Goal: Task Accomplishment & Management: Manage account settings

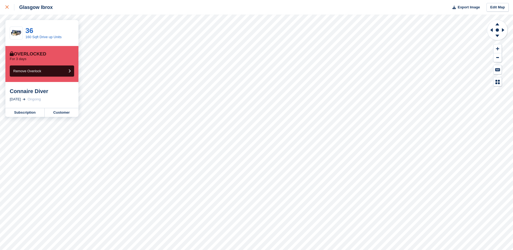
click at [10, 8] on div at bounding box center [9, 7] width 9 height 6
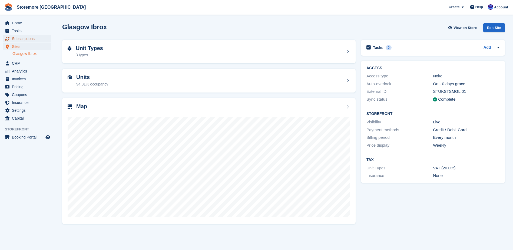
click at [45, 39] on link "Subscriptions" at bounding box center [27, 39] width 48 height 8
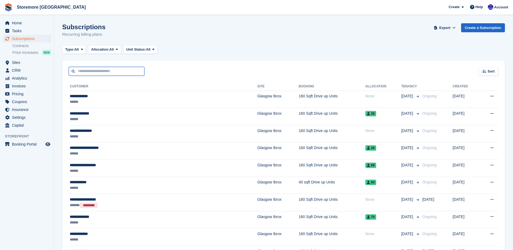
click at [95, 72] on input "text" at bounding box center [107, 71] width 76 height 9
type input "***"
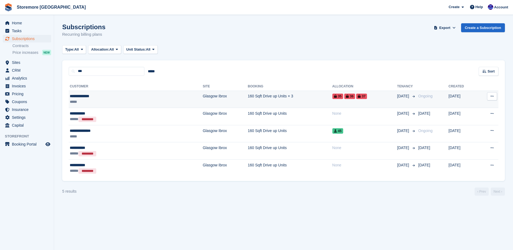
click at [248, 91] on td "160 Sqft Drive up Units × 3" at bounding box center [290, 99] width 84 height 17
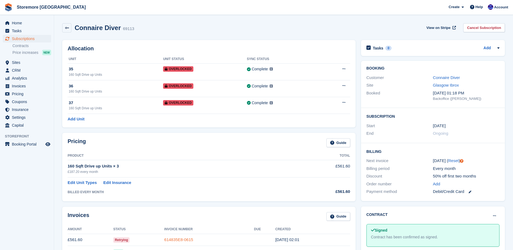
click at [186, 241] on link "614835E8-0615" at bounding box center [178, 239] width 29 height 5
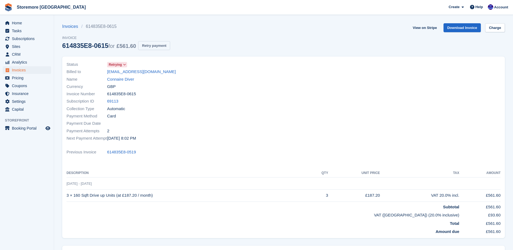
click at [153, 45] on button "Retry payment" at bounding box center [154, 45] width 32 height 9
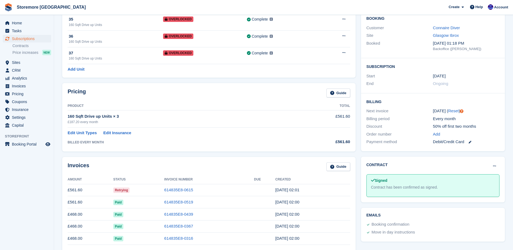
scroll to position [54, 0]
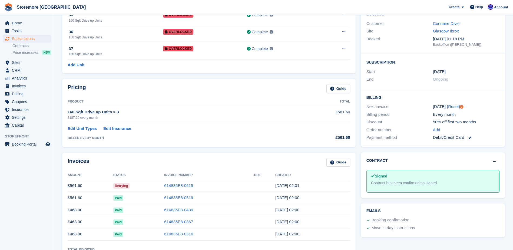
click at [467, 136] on link at bounding box center [467, 137] width 7 height 6
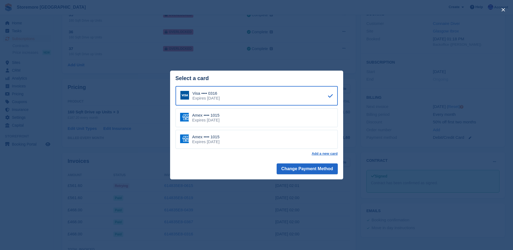
click at [257, 122] on div "Amex •••• 1015 Expires September 2029" at bounding box center [256, 117] width 162 height 19
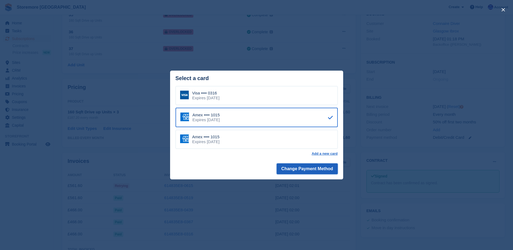
click at [305, 170] on button "Change Payment Method" at bounding box center [306, 168] width 61 height 11
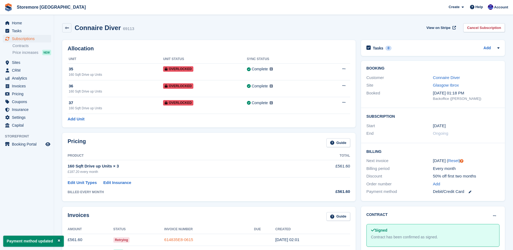
click at [181, 239] on link "614835E8-0615" at bounding box center [178, 239] width 29 height 5
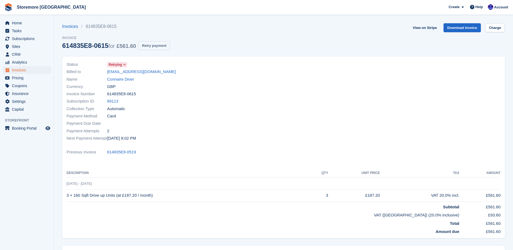
click at [168, 48] on button "Retry payment" at bounding box center [154, 45] width 32 height 9
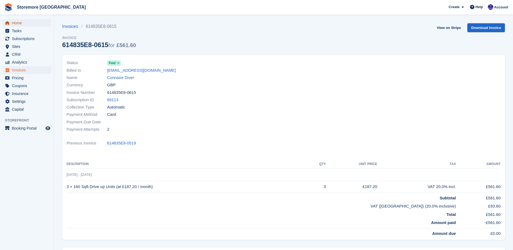
click at [40, 20] on span "Home" at bounding box center [28, 23] width 32 height 8
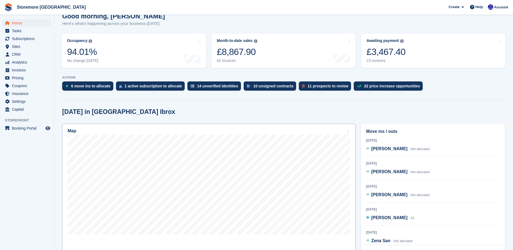
scroll to position [54, 0]
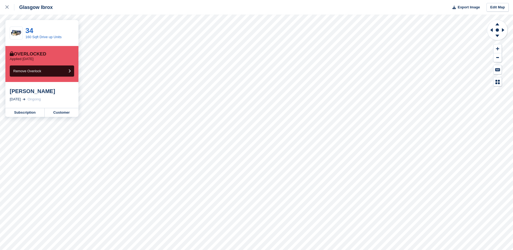
click at [43, 92] on div "[PERSON_NAME]" at bounding box center [42, 91] width 64 height 6
click at [29, 31] on link "34" at bounding box center [29, 30] width 8 height 8
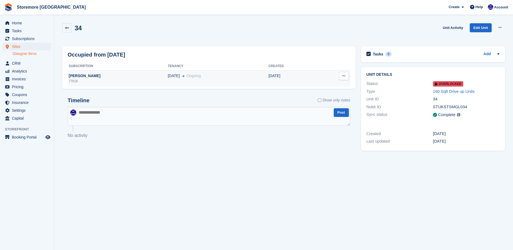
click at [81, 77] on div "[PERSON_NAME]" at bounding box center [118, 76] width 100 height 6
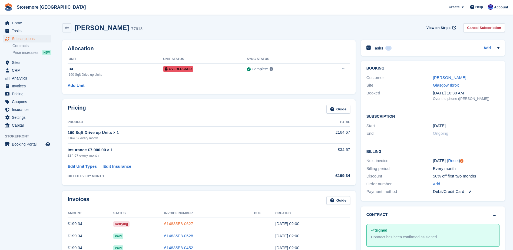
click at [181, 224] on link "614835E8-0627" at bounding box center [178, 223] width 29 height 5
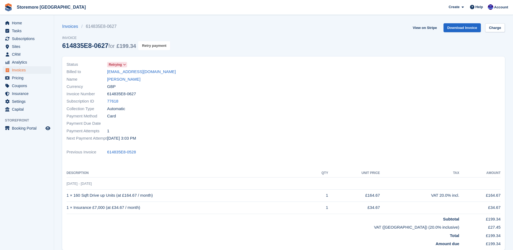
click at [161, 45] on button "Retry payment" at bounding box center [154, 45] width 32 height 9
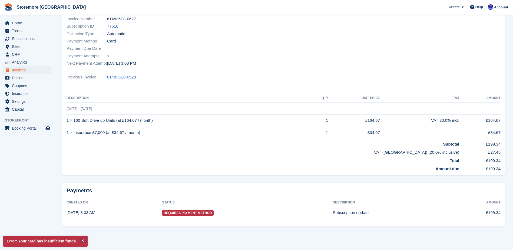
scroll to position [76, 0]
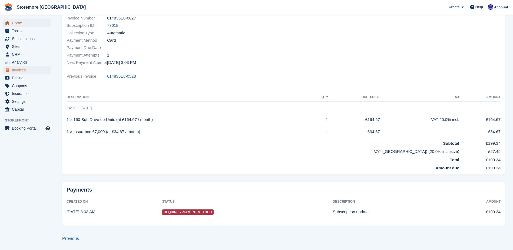
click at [39, 24] on span "Home" at bounding box center [28, 23] width 32 height 8
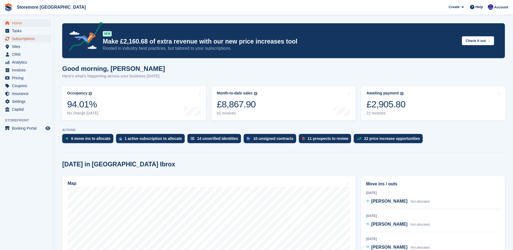
click at [43, 36] on span "Subscriptions" at bounding box center [28, 39] width 32 height 8
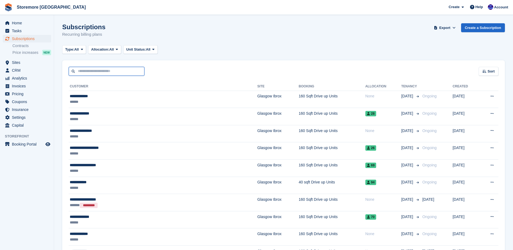
click at [106, 69] on input "text" at bounding box center [107, 71] width 76 height 9
type input "*****"
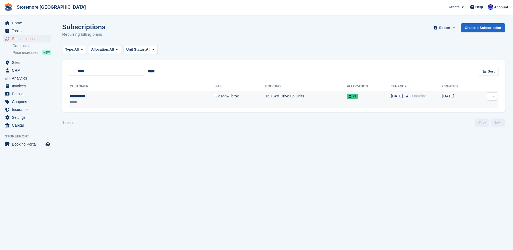
click at [105, 98] on div "**********" at bounding box center [104, 96] width 68 height 6
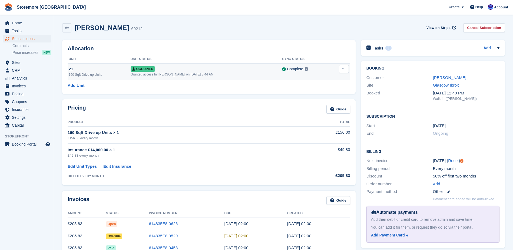
click at [339, 68] on button at bounding box center [344, 69] width 10 height 8
click at [320, 96] on p "Deallocate" at bounding box center [322, 98] width 47 height 7
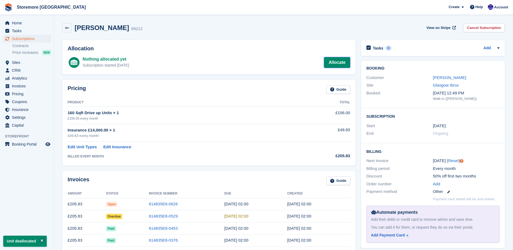
click at [335, 61] on link "Allocate" at bounding box center [337, 62] width 26 height 11
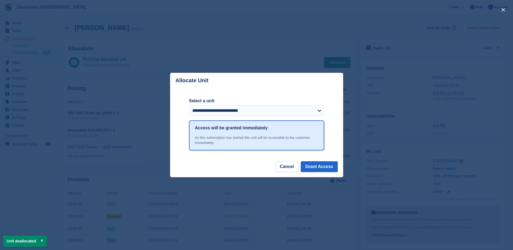
click at [278, 38] on div "close" at bounding box center [256, 125] width 513 height 250
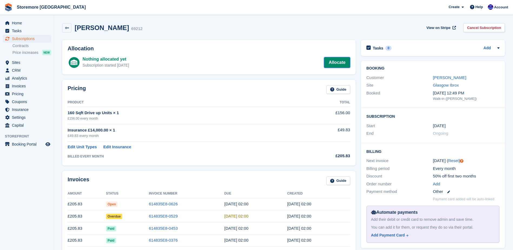
click at [341, 66] on link "Allocate" at bounding box center [337, 62] width 26 height 11
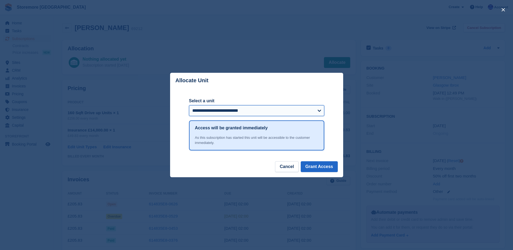
click at [316, 114] on select "**********" at bounding box center [256, 110] width 135 height 11
select select "*****"
click at [189, 105] on select "**********" at bounding box center [256, 110] width 135 height 11
click at [320, 167] on button "Grant Access" at bounding box center [319, 166] width 37 height 11
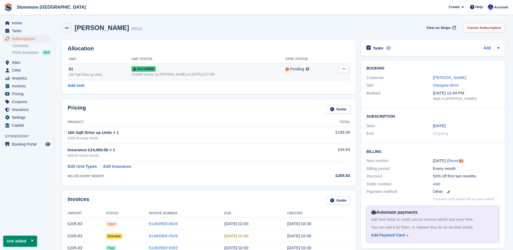
click at [341, 69] on button at bounding box center [344, 69] width 10 height 8
click at [252, 12] on span "Storemore Glasgow Create Subscription Invoice Contact Deal Discount Page Help C…" at bounding box center [256, 7] width 513 height 15
click at [343, 68] on icon at bounding box center [343, 69] width 3 height 4
click at [320, 78] on p "Overlock" at bounding box center [322, 79] width 47 height 7
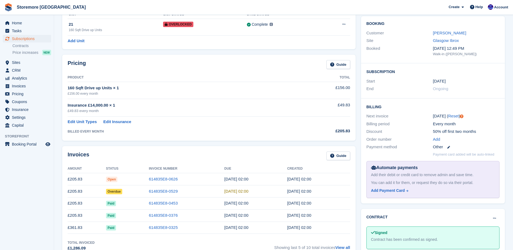
scroll to position [54, 0]
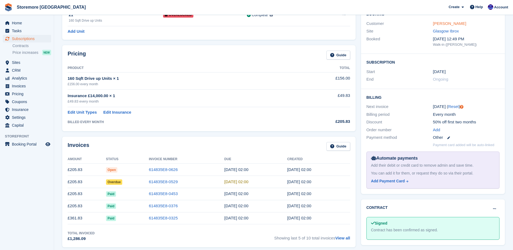
click at [441, 24] on link "Sonny Kumar" at bounding box center [449, 23] width 33 height 5
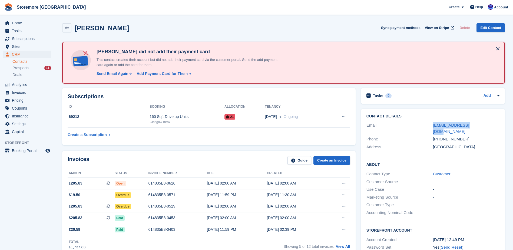
drag, startPoint x: 475, startPoint y: 125, endPoint x: 431, endPoint y: 125, distance: 43.8
click at [431, 125] on div "Email quintons@live.co.uk" at bounding box center [432, 128] width 133 height 14
copy div "quintons@live.co.uk"
click at [38, 22] on span "Home" at bounding box center [28, 23] width 32 height 8
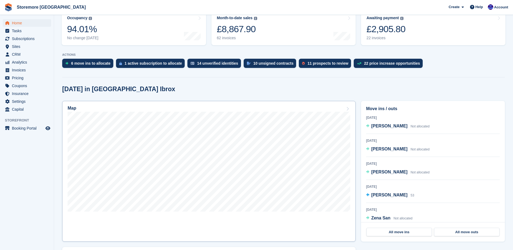
scroll to position [81, 0]
